Goal: Task Accomplishment & Management: Use online tool/utility

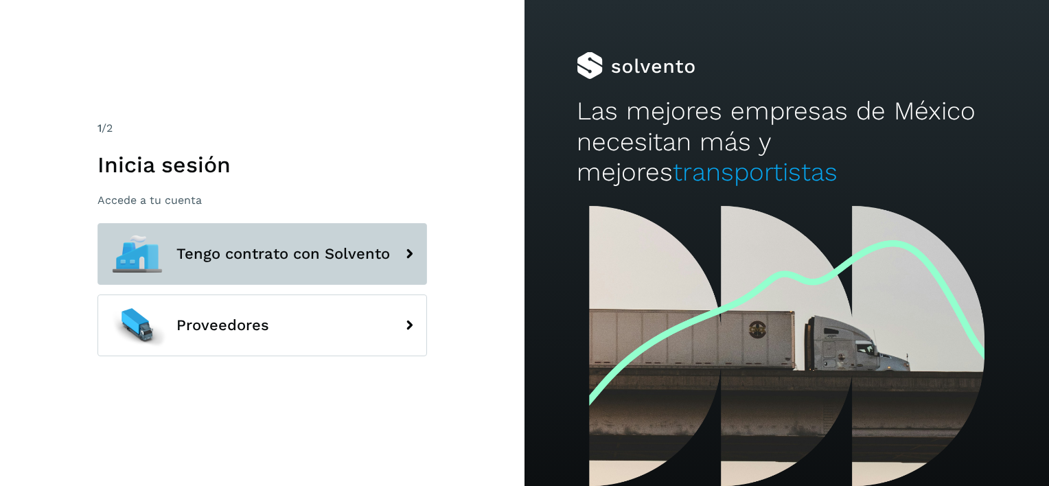
click at [289, 254] on span "Tengo contrato con Solvento" at bounding box center [282, 254] width 213 height 16
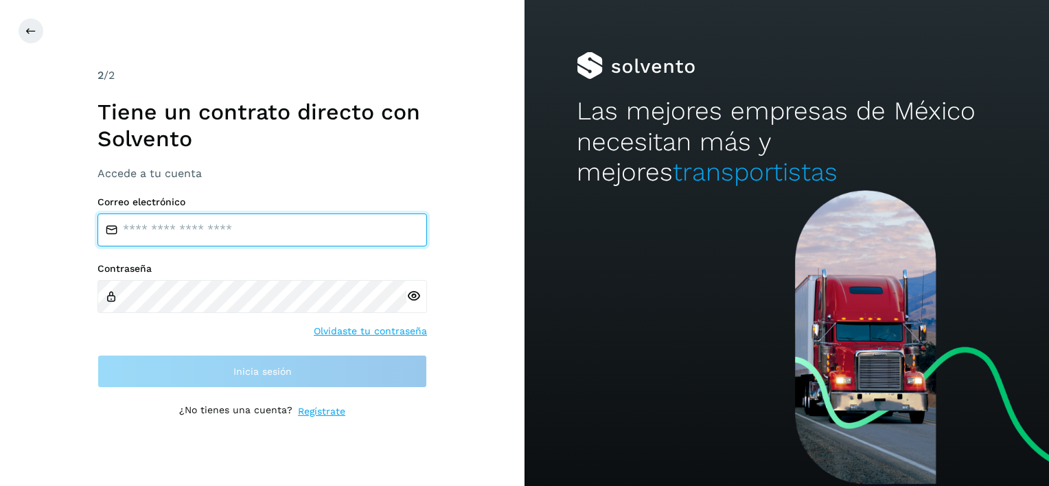
type input "**********"
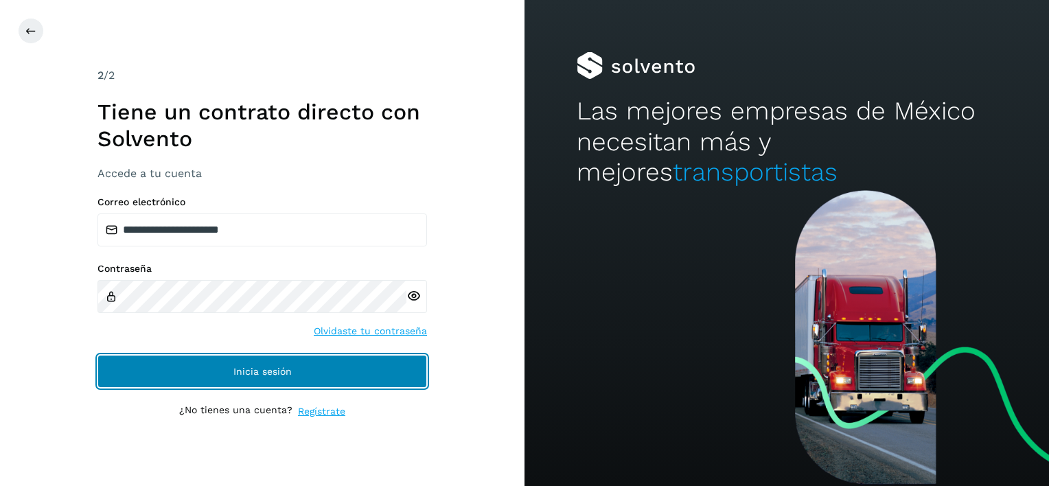
click at [302, 380] on button "Inicia sesión" at bounding box center [262, 371] width 330 height 33
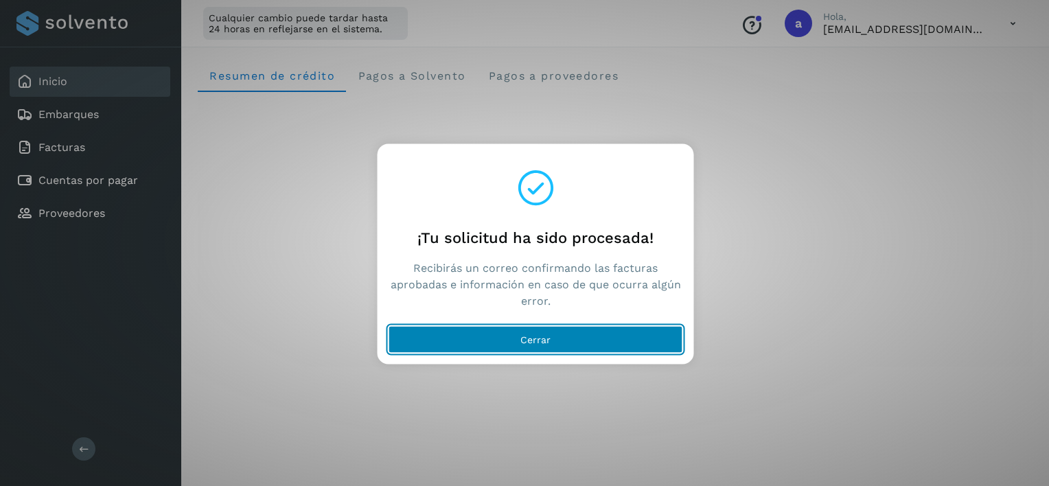
click at [464, 335] on button "Cerrar" at bounding box center [536, 339] width 294 height 27
